Goal: Information Seeking & Learning: Learn about a topic

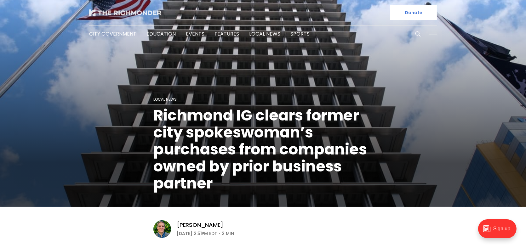
click at [109, 9] on img at bounding box center [125, 12] width 72 height 6
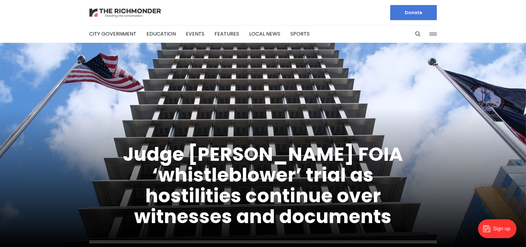
click at [135, 9] on img at bounding box center [125, 12] width 72 height 11
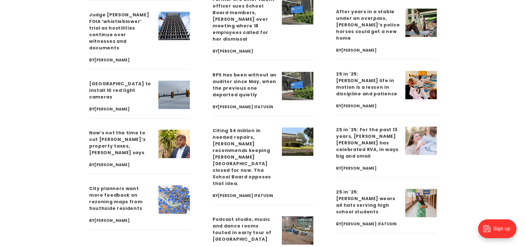
scroll to position [1733, 0]
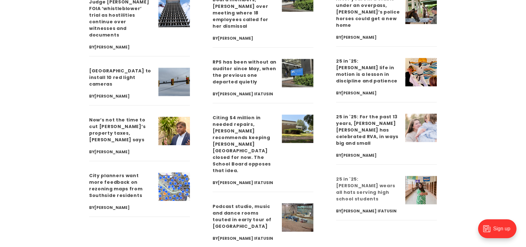
click at [358, 176] on link "25 in '25: [PERSON_NAME] wears all hats serving high school students" at bounding box center [365, 189] width 59 height 26
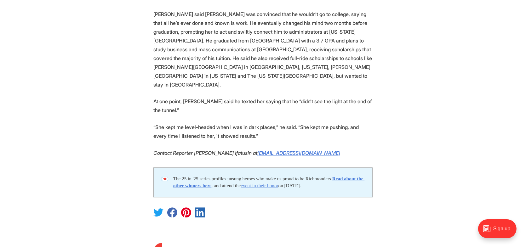
scroll to position [2080, 0]
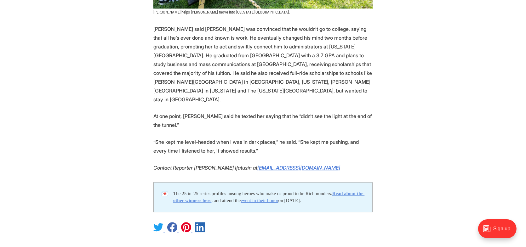
click at [199, 191] on strong "Read about the other winners here" at bounding box center [269, 197] width 192 height 13
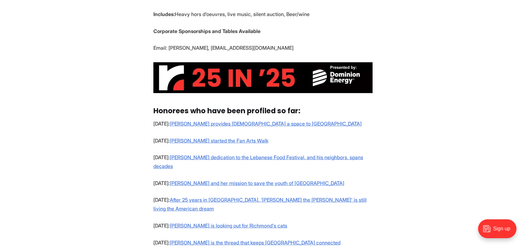
scroll to position [378, 0]
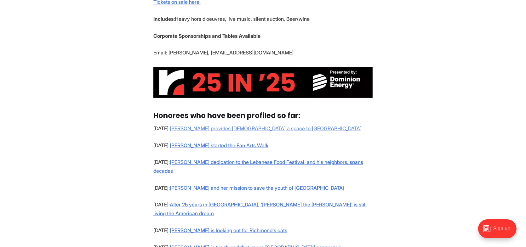
click at [240, 129] on link "Igmara Sanchez Prunier provides Latinos a space to grieve" at bounding box center [266, 128] width 192 height 6
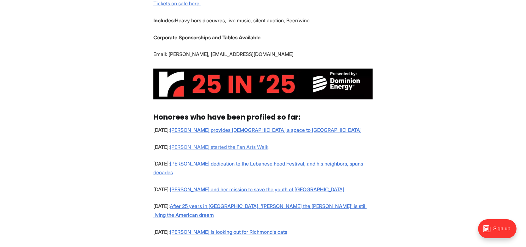
click at [215, 148] on link "Sally Holzgrefe started the Fan Arts Walk" at bounding box center [219, 147] width 99 height 6
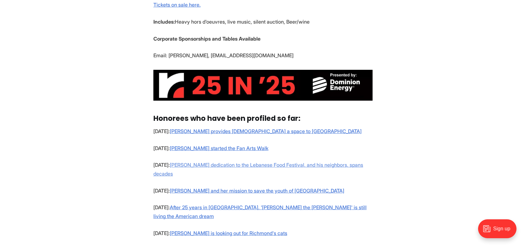
click at [191, 165] on link "Ed Shibley's dedication to the Lebanese Food Festival, and his neighbors, spans…" at bounding box center [258, 169] width 210 height 15
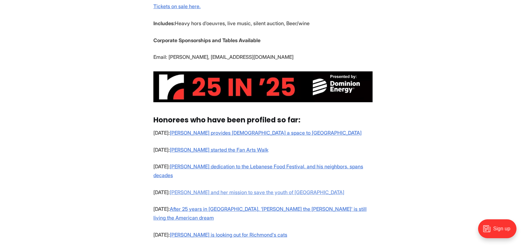
click at [210, 189] on link "Jo White and her mission to save the youth of Richmond" at bounding box center [257, 192] width 175 height 6
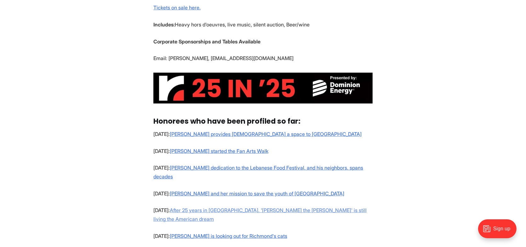
click at [202, 207] on link "After 25 years in Richmond, 'Eddy the barber' is still living the American dream" at bounding box center [259, 214] width 213 height 15
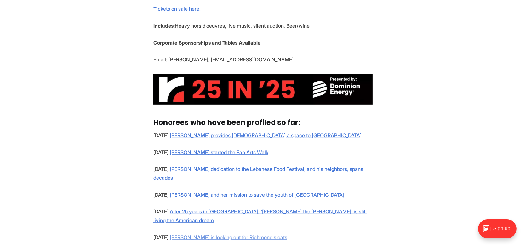
click at [210, 234] on link "Rivka Swenson is looking out for Richmond's cats" at bounding box center [229, 237] width 118 height 6
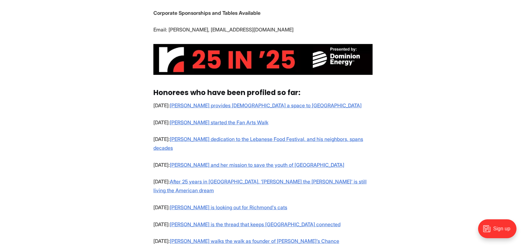
scroll to position [433, 0]
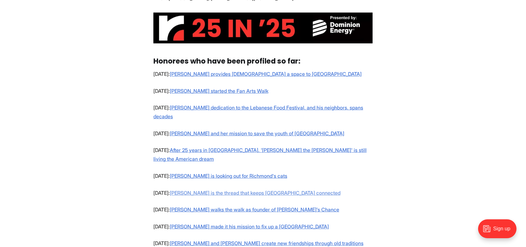
click at [179, 190] on link "Emily McMillen is the thread that keeps Woodland Heights connected" at bounding box center [255, 193] width 171 height 6
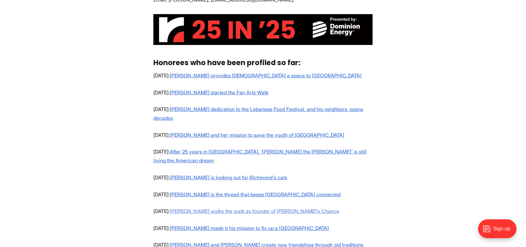
click at [199, 208] on link "Kate Mardigian walks the walk as founder of Jacob’s Chance" at bounding box center [255, 211] width 170 height 6
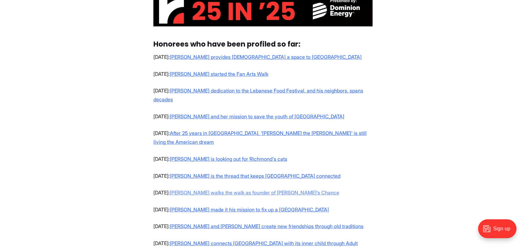
scroll to position [461, 0]
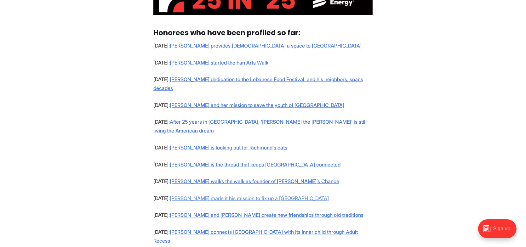
click at [212, 195] on link "Bob Argabright made it his mission to fix up a South Richmond park" at bounding box center [249, 198] width 159 height 6
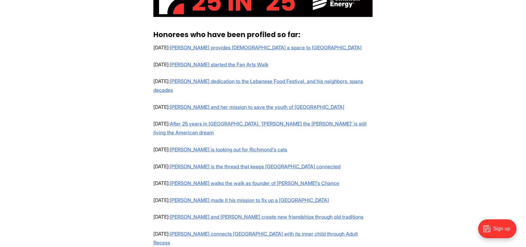
click at [186, 213] on p "August 4: Brian Bills and Michaela Ross create new friendships through old trad…" at bounding box center [262, 217] width 219 height 9
click at [187, 214] on link "Brian Bills and Michaela Ross create new friendships through old traditions" at bounding box center [267, 217] width 194 height 6
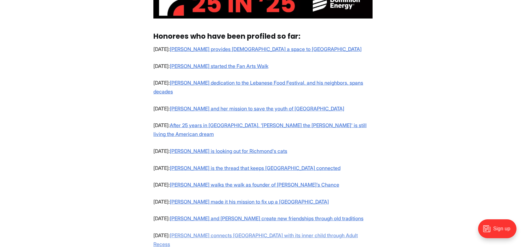
click at [200, 233] on link "Ally Fisher connects Richmond with its inner child through Adult Recess" at bounding box center [255, 240] width 205 height 15
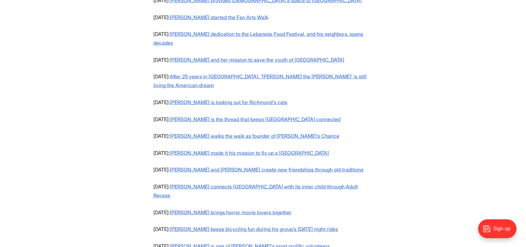
scroll to position [517, 0]
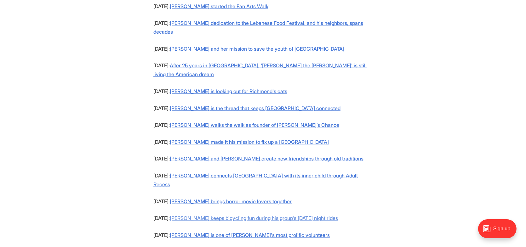
click at [208, 215] on link "Keith Ramsey keeps bicycling fun during his group's Monday night rides" at bounding box center [254, 218] width 168 height 6
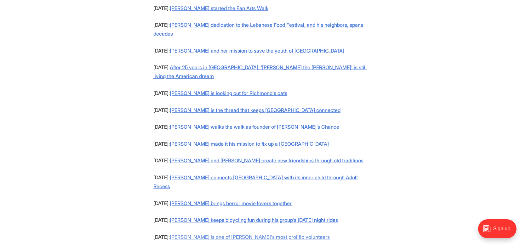
click at [201, 234] on link "Lisa Hearl is one of Richmond's most prolific volunteers" at bounding box center [250, 237] width 160 height 6
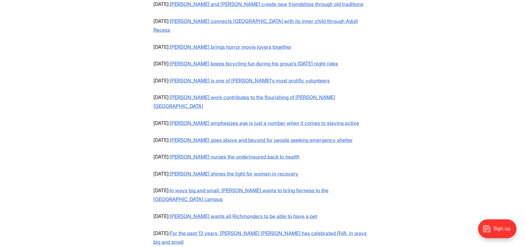
scroll to position [703, 0]
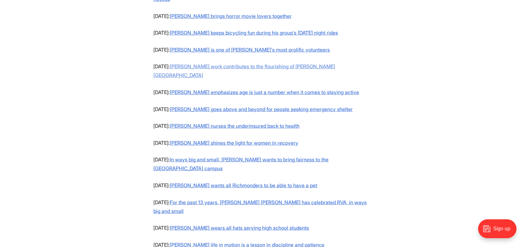
click at [222, 63] on link "Karl Huber's work contributes to the flourishing of Byrd Park" at bounding box center [244, 70] width 182 height 15
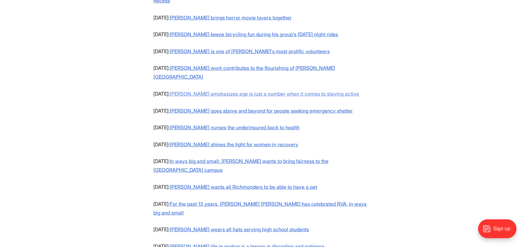
click at [201, 91] on link "Debra Sims Fleisher emphasizes age is just a number when it comes to staying ac…" at bounding box center [264, 94] width 189 height 6
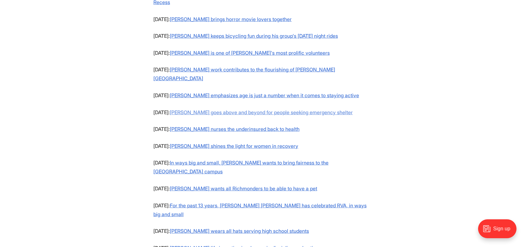
click at [202, 109] on link "Rodney Hopkins goes above and beyond for people seeking emergency shelter" at bounding box center [261, 112] width 183 height 6
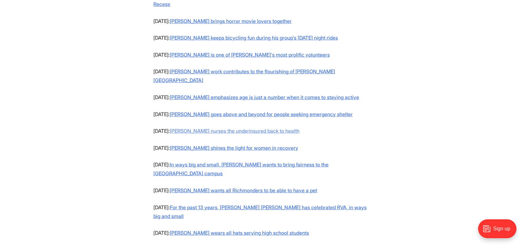
click at [192, 128] on link "Marilyn Metzler nurses the underinsured back to health" at bounding box center [235, 131] width 130 height 6
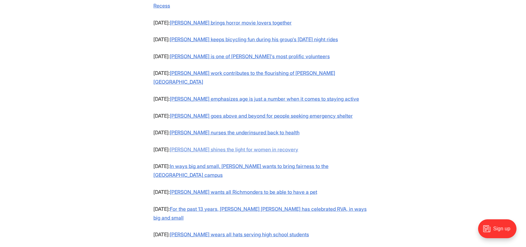
click at [190, 147] on link "Emily DuBose shines the light for women in recovery" at bounding box center [234, 150] width 129 height 6
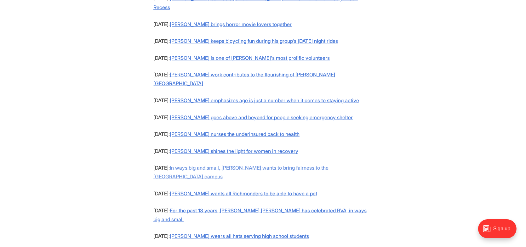
click at [213, 165] on link "In ways big and small, Jason Malone wants to bring fairness to the VCU campus" at bounding box center [240, 172] width 175 height 15
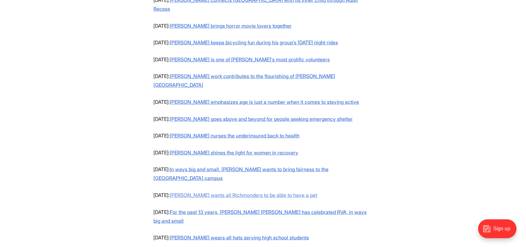
click at [199, 192] on link "Bill Harrison wants all Richmonders to be able to have a pet" at bounding box center [243, 195] width 147 height 6
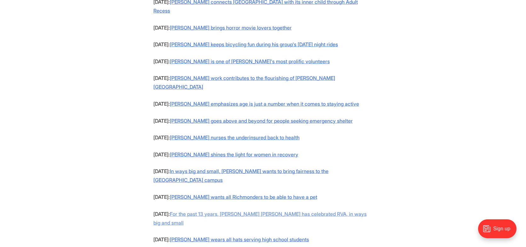
click at [193, 211] on link "For the past 13 years, Julia Warren Mattingly has celebrated RVA, in ways big a…" at bounding box center [259, 218] width 213 height 15
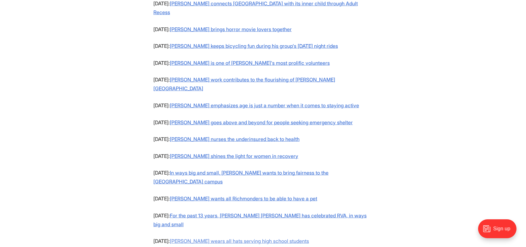
click at [219, 238] on link "Angela Jordan wears all hats serving high school students" at bounding box center [239, 241] width 139 height 6
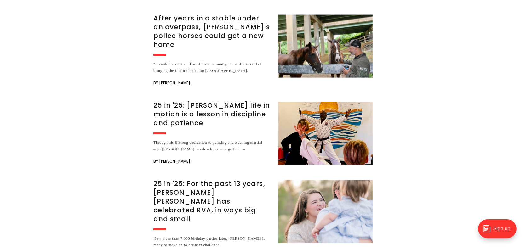
scroll to position [1310, 0]
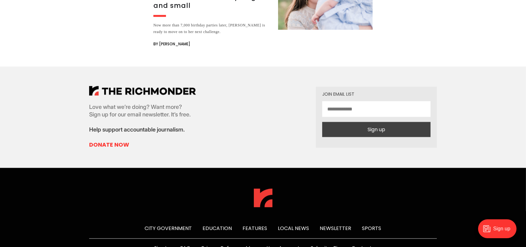
click at [177, 225] on link "City Government" at bounding box center [168, 228] width 47 height 7
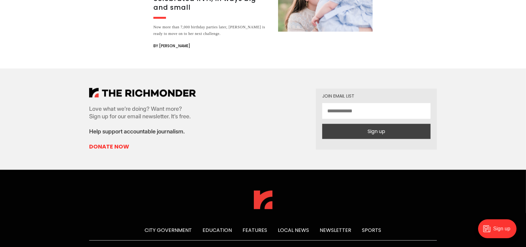
click at [340, 227] on link "Newsletter" at bounding box center [336, 230] width 32 height 7
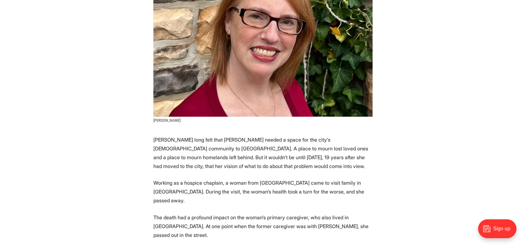
scroll to position [221, 0]
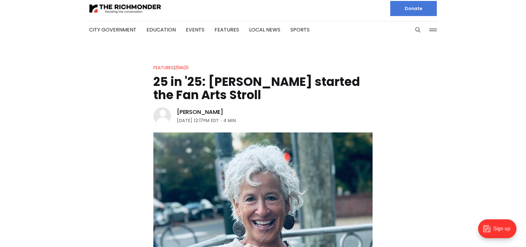
scroll to position [32, 0]
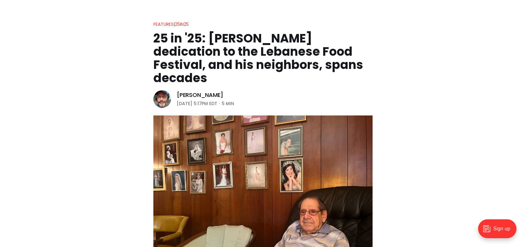
scroll to position [32, 0]
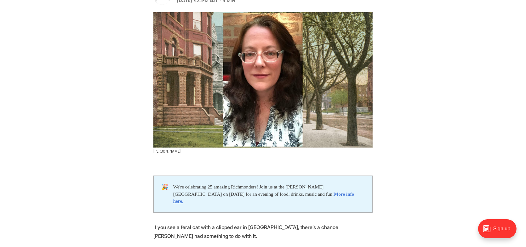
scroll to position [252, 0]
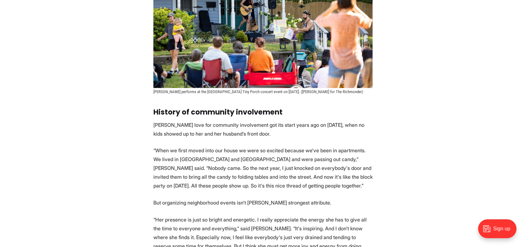
scroll to position [945, 0]
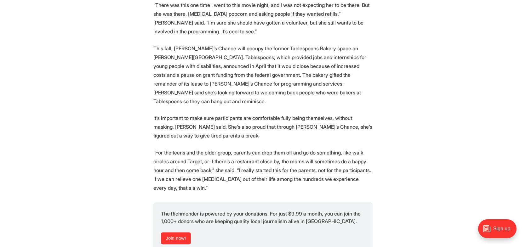
scroll to position [1260, 0]
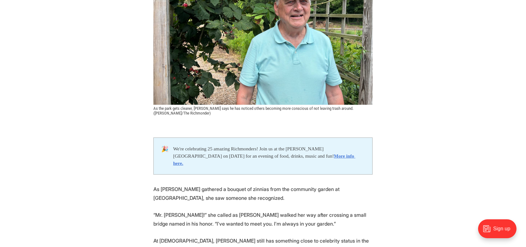
scroll to position [221, 0]
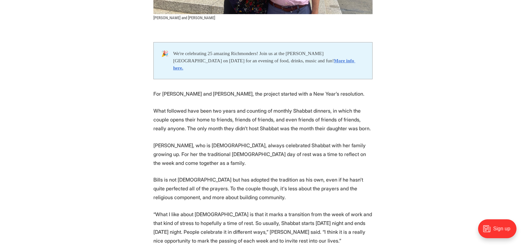
scroll to position [315, 0]
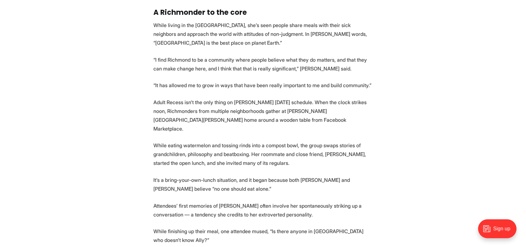
scroll to position [1134, 0]
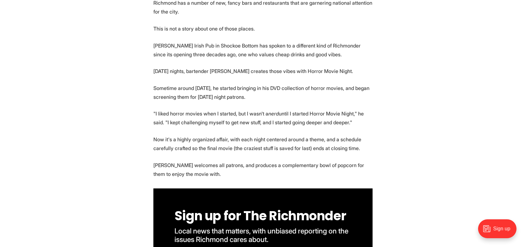
scroll to position [347, 0]
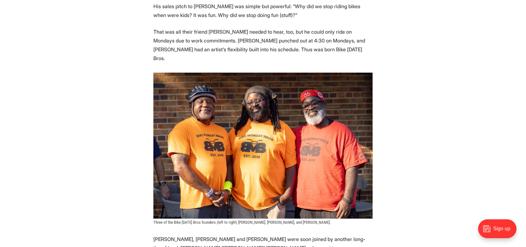
scroll to position [473, 0]
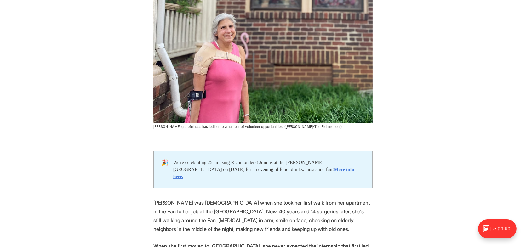
scroll to position [221, 0]
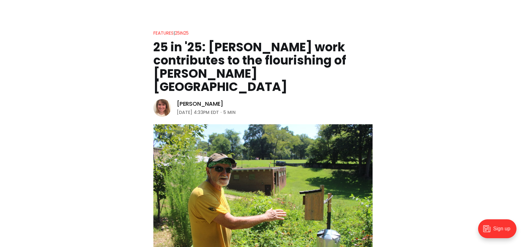
scroll to position [32, 0]
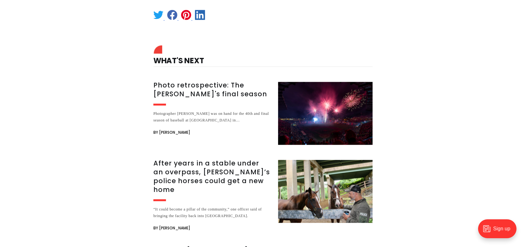
scroll to position [1765, 0]
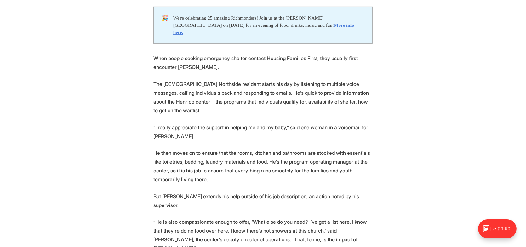
scroll to position [221, 0]
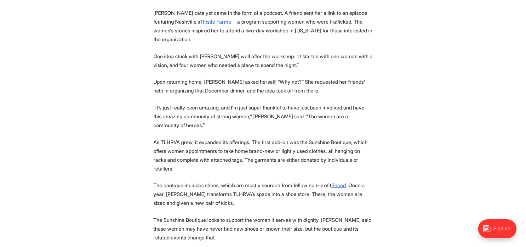
scroll to position [536, 0]
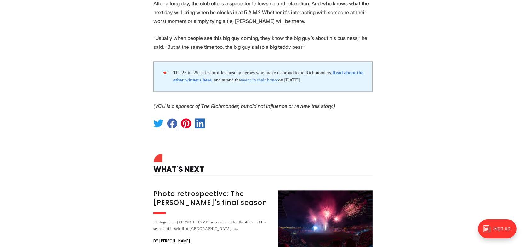
scroll to position [1765, 0]
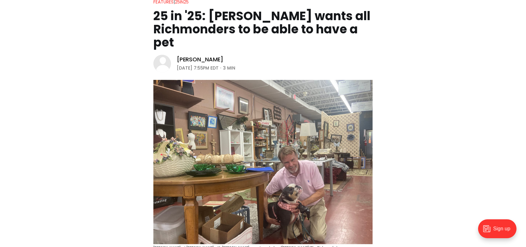
scroll to position [126, 0]
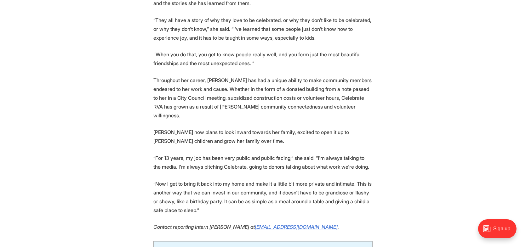
scroll to position [1387, 0]
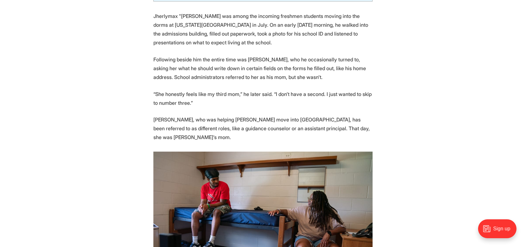
scroll to position [378, 0]
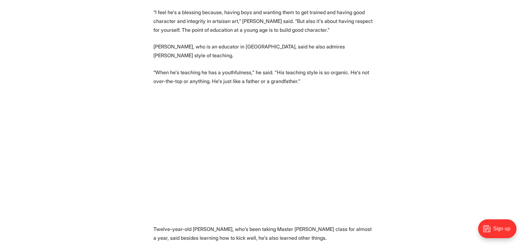
scroll to position [473, 0]
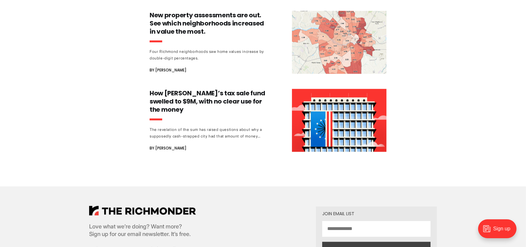
scroll to position [1387, 0]
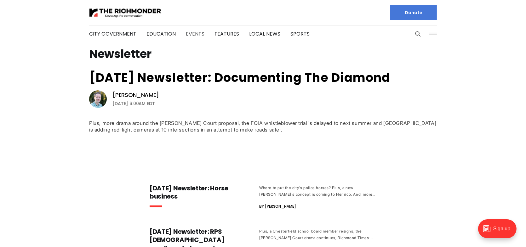
click at [193, 33] on link "Events" at bounding box center [195, 33] width 19 height 7
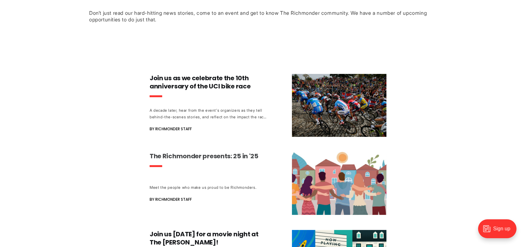
scroll to position [95, 0]
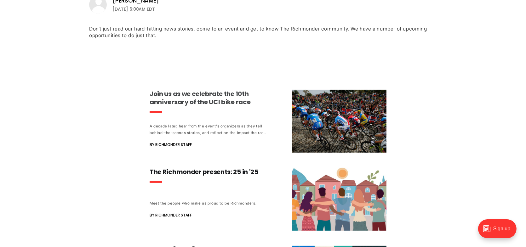
click at [193, 97] on h3 "Join us as we celebrate the 10th anniversary of the UCI bike race" at bounding box center [208, 98] width 117 height 16
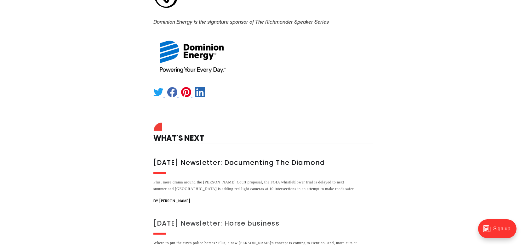
scroll to position [504, 0]
